Goal: Book appointment/travel/reservation

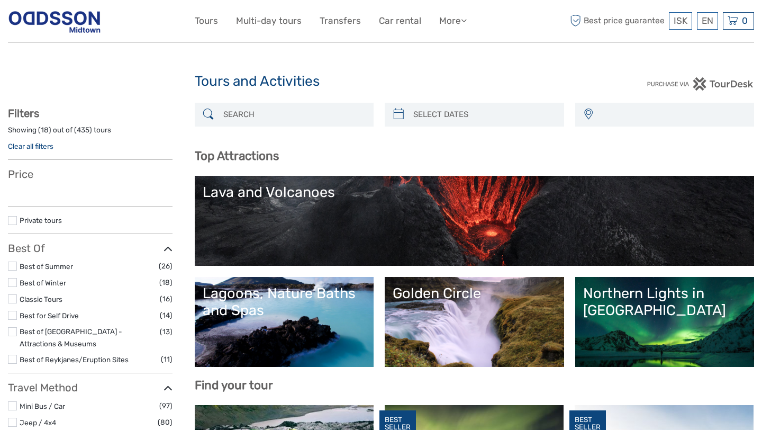
select select
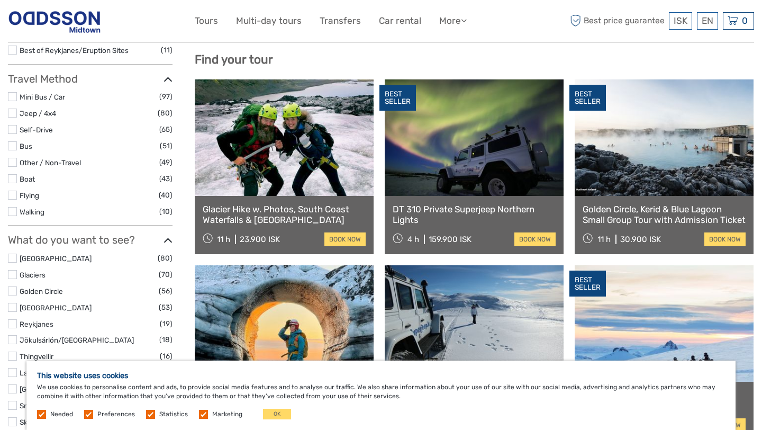
scroll to position [308, 0]
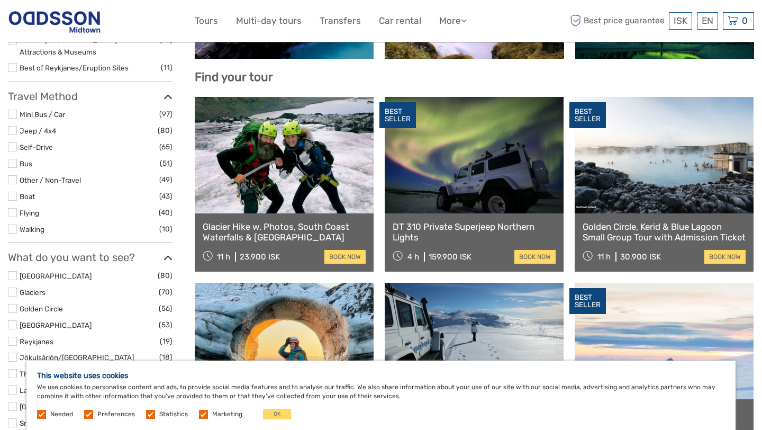
click at [454, 169] on link at bounding box center [474, 155] width 179 height 116
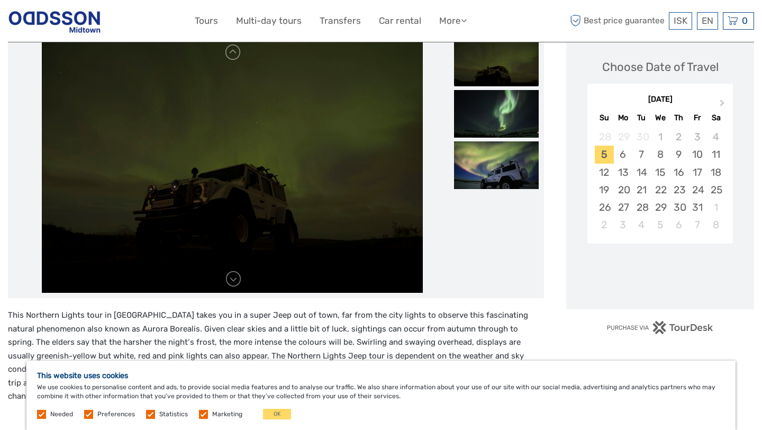
scroll to position [255, 0]
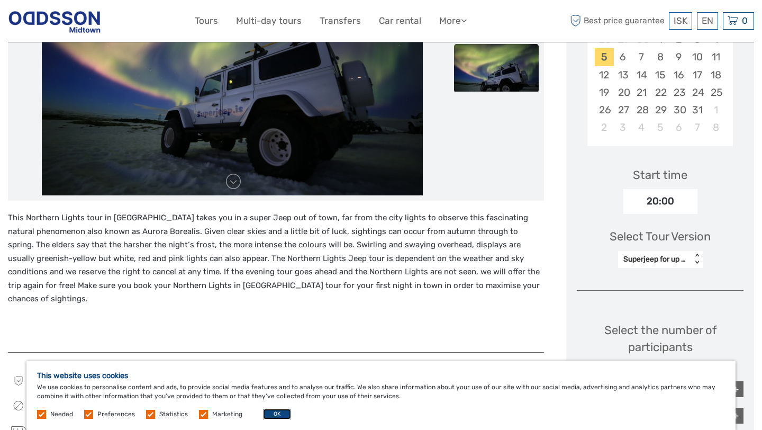
click at [273, 415] on button "OK" at bounding box center [277, 414] width 28 height 11
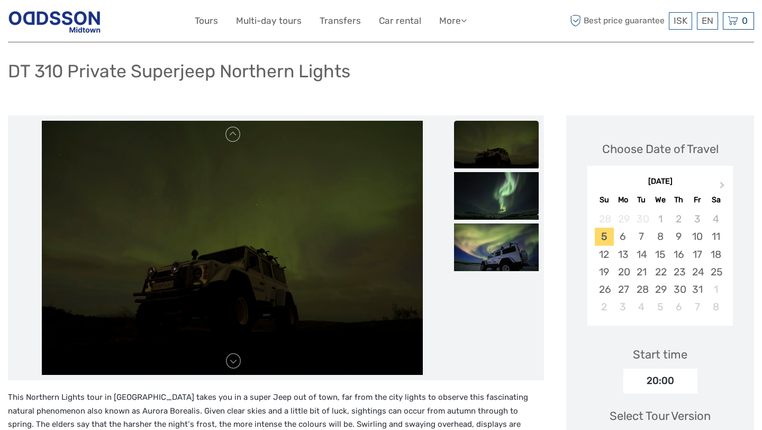
scroll to position [65, 0]
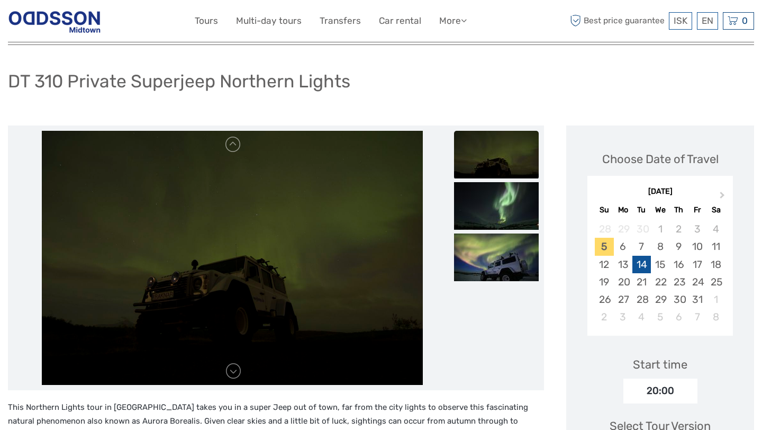
click at [636, 256] on div "14" at bounding box center [642, 264] width 19 height 17
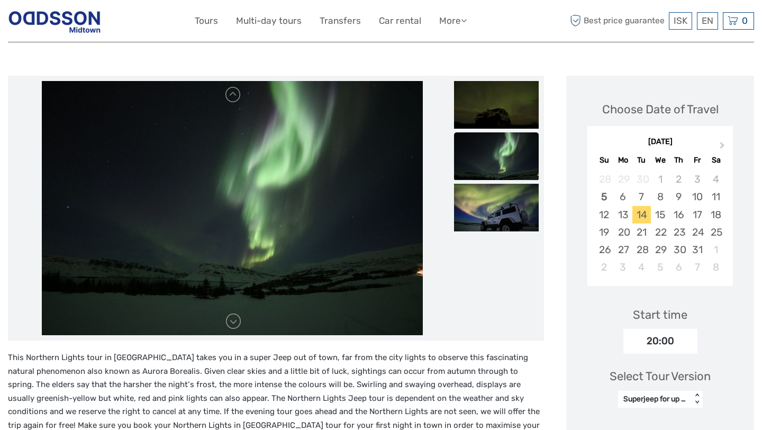
scroll to position [33, 0]
